Goal: Find specific page/section: Find specific page/section

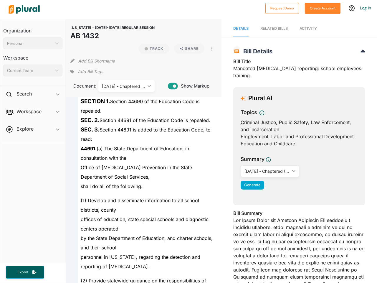
click at [33, 43] on div "Personal" at bounding box center [30, 43] width 46 height 6
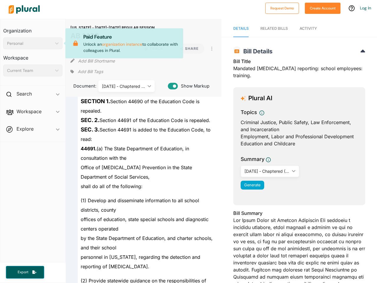
click at [33, 70] on div "Current Team" at bounding box center [30, 70] width 46 height 6
click at [33, 95] on div "Search ic_keyboard_arrow_down" at bounding box center [32, 95] width 65 height 16
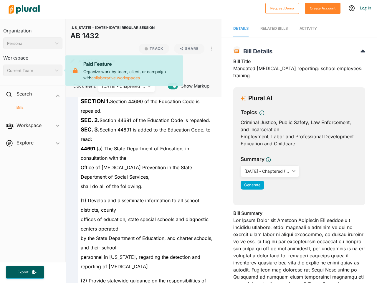
click at [33, 118] on span "Workspace ic_keyboard_arrow_down Members Bills Tags Saved Searches Activity" at bounding box center [32, 126] width 65 height 16
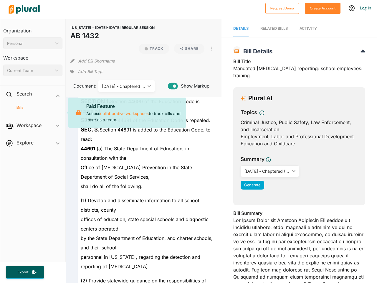
click at [33, 113] on div "Bills" at bounding box center [32, 110] width 65 height 14
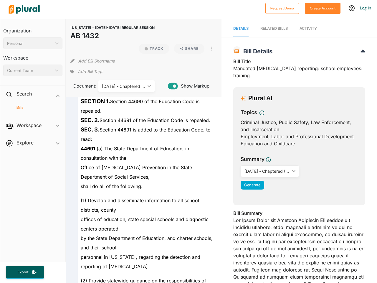
click at [33, 130] on span "Workspace ic_keyboard_arrow_down Members Bills Tags Saved Searches Activity Pai…" at bounding box center [32, 126] width 65 height 16
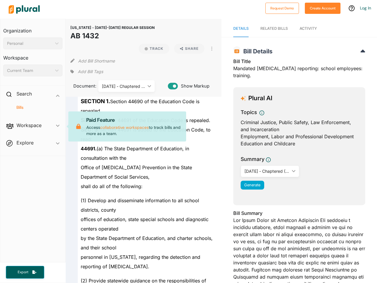
click at [33, 130] on span "Workspace ic_keyboard_arrow_down Members Bills Tags Saved Searches Activity Pai…" at bounding box center [32, 126] width 65 height 16
click at [25, 272] on span "Export" at bounding box center [23, 272] width 19 height 5
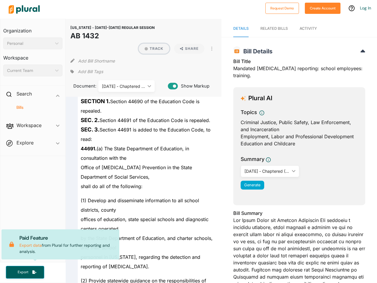
click at [151, 49] on button "Track" at bounding box center [154, 49] width 31 height 10
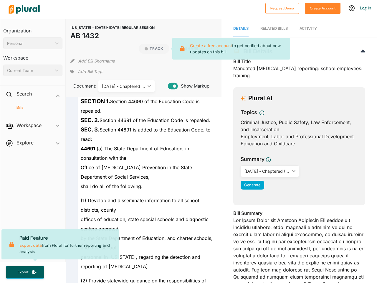
click at [187, 49] on icon at bounding box center [182, 48] width 11 height 5
